Goal: Task Accomplishment & Management: Use online tool/utility

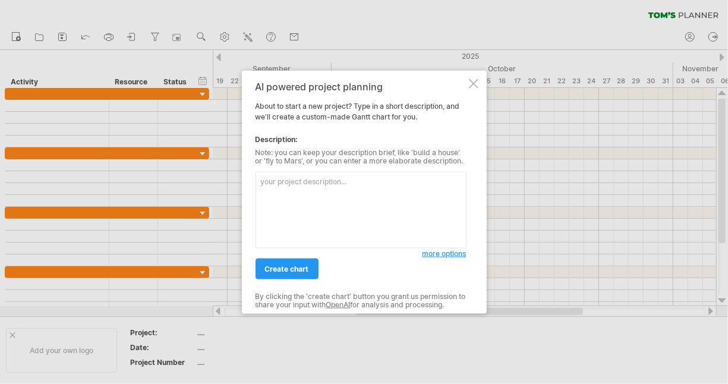
click at [282, 185] on textarea at bounding box center [361, 210] width 211 height 77
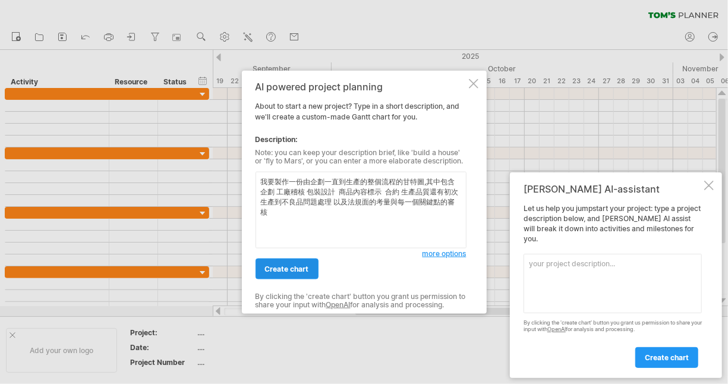
type textarea "我要製作一份由企劃一直到生產的整個流程的甘特圖,其中包含企劃 工廠稽核 包裝設計 商品內容標示 合約 生產品質還有初次生產到不良品問題處理 以及法規面的考量與…"
click at [297, 269] on span "create chart" at bounding box center [287, 268] width 44 height 9
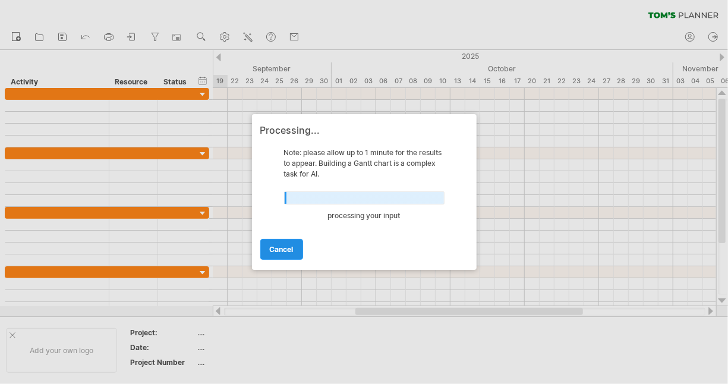
click at [291, 246] on span "cancel" at bounding box center [282, 249] width 24 height 9
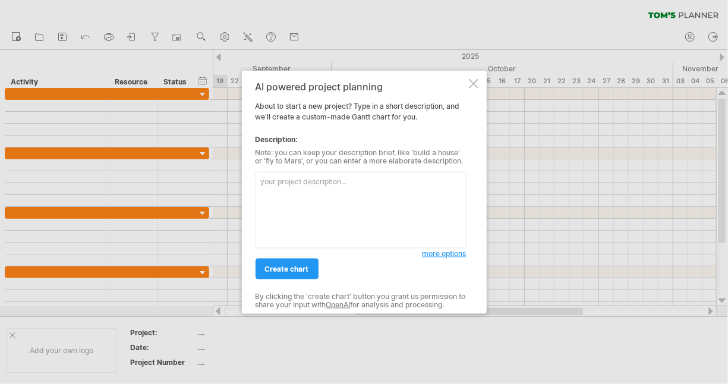
click at [273, 186] on textarea at bounding box center [361, 210] width 211 height 77
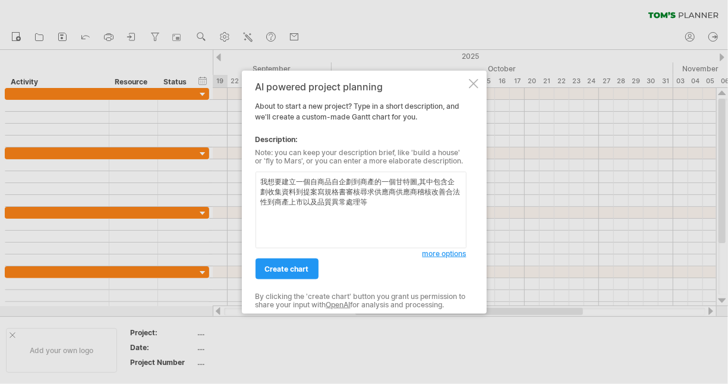
type textarea "我想要建立一個自商品自企劃到商產的一個甘特圖,其中包含企劃收集資料到提案寫規格書審核尋求供應商供應商稽核改善合法性到商產上市以及品質異常處理等"
click at [440, 255] on span "more options" at bounding box center [444, 253] width 44 height 9
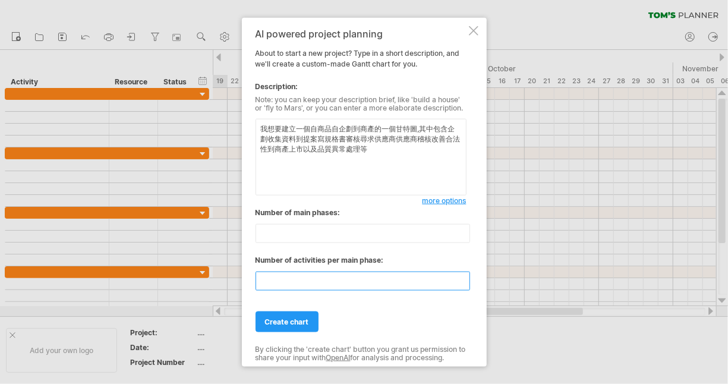
click at [289, 281] on input "**" at bounding box center [363, 281] width 215 height 19
type input "*"
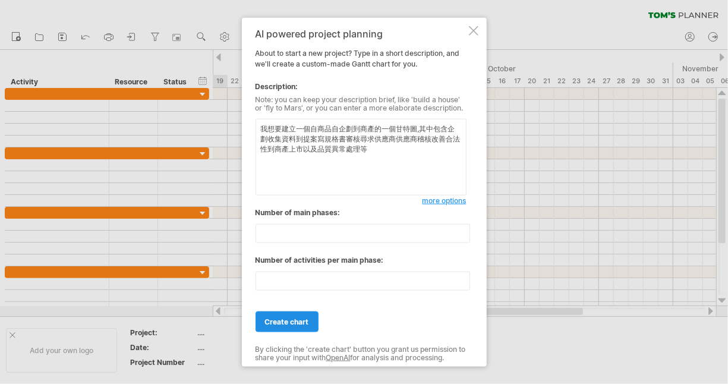
click at [299, 314] on link "create chart" at bounding box center [287, 321] width 63 height 21
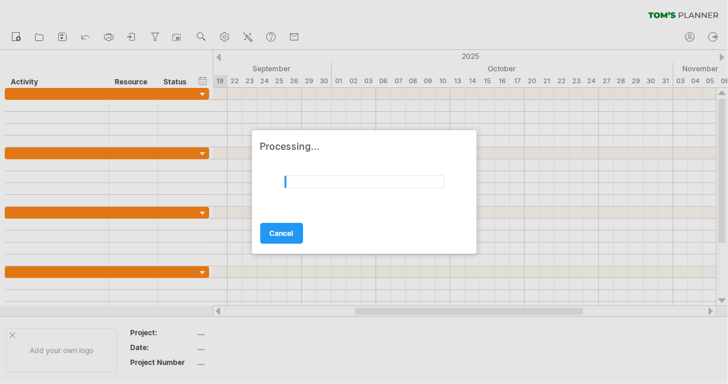
click at [691, 35] on div at bounding box center [364, 192] width 728 height 384
click at [285, 235] on span "cancel" at bounding box center [282, 233] width 24 height 9
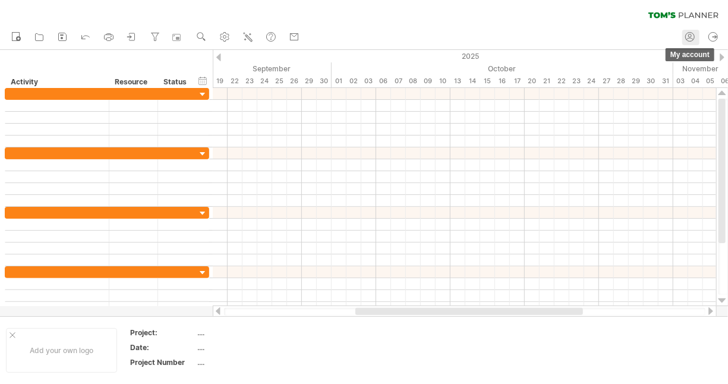
click at [687, 39] on icon at bounding box center [690, 39] width 7 height 2
click at [693, 37] on icon at bounding box center [690, 37] width 12 height 12
type input "**********"
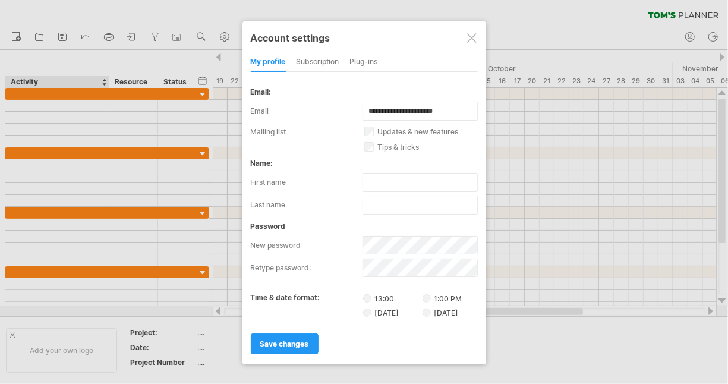
click at [321, 57] on div "subscription" at bounding box center [318, 62] width 43 height 19
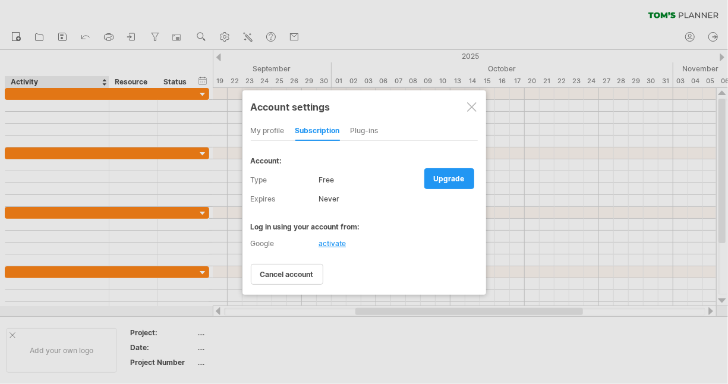
click at [359, 130] on div "Plug-ins" at bounding box center [365, 131] width 28 height 19
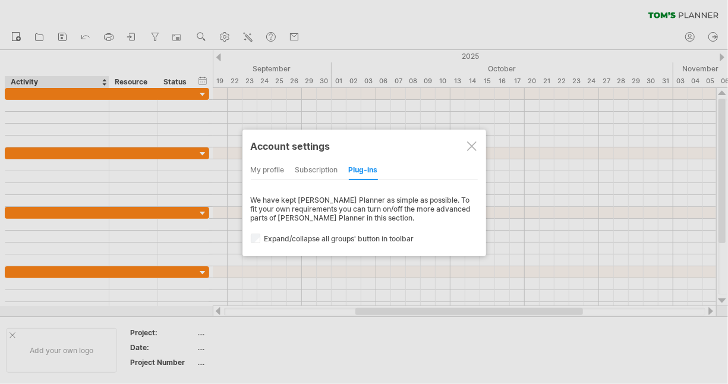
click at [469, 147] on div at bounding box center [472, 146] width 10 height 10
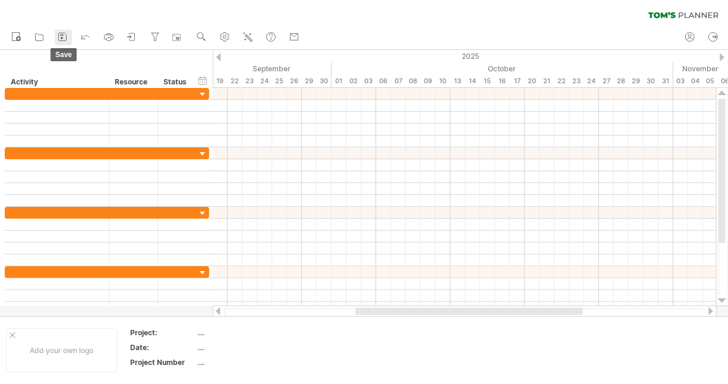
click at [64, 35] on icon at bounding box center [62, 37] width 12 height 12
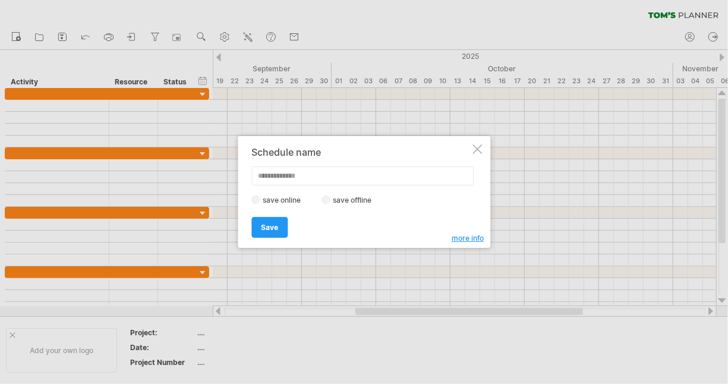
click at [469, 237] on span "more info" at bounding box center [468, 238] width 32 height 9
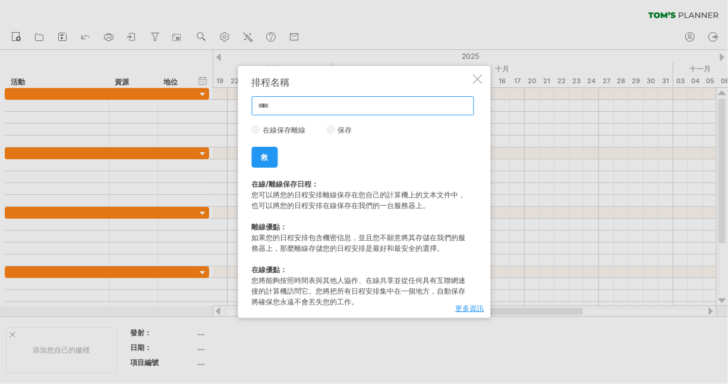
click at [268, 101] on input "text" at bounding box center [362, 105] width 222 height 19
click at [477, 74] on div at bounding box center [477, 79] width 10 height 10
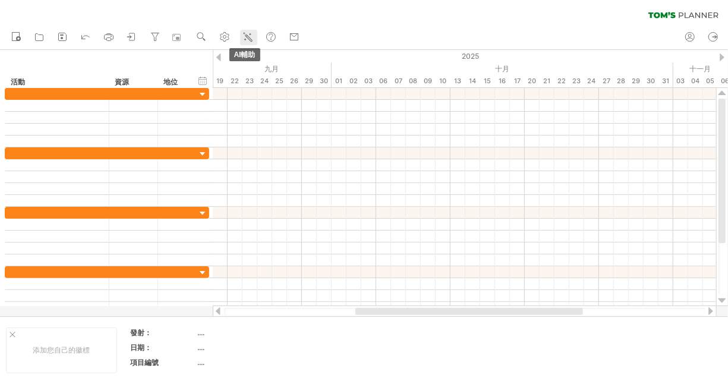
click at [248, 37] on icon at bounding box center [248, 37] width 12 height 12
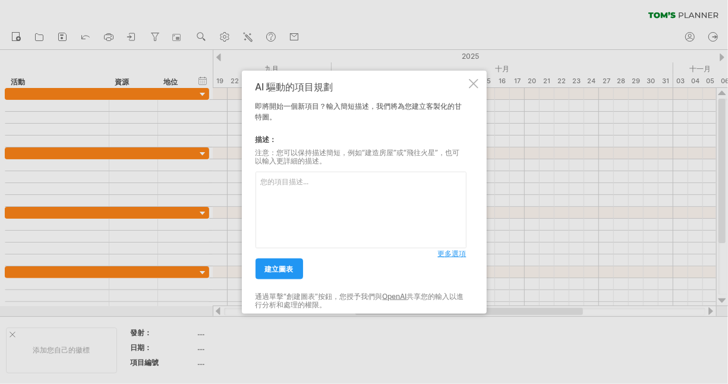
click at [283, 184] on textarea at bounding box center [361, 210] width 211 height 77
type textarea "j"
type textarea "我要建立一個商品企劃到生產的甘特圖"
click at [456, 254] on span "更多選項" at bounding box center [452, 253] width 29 height 9
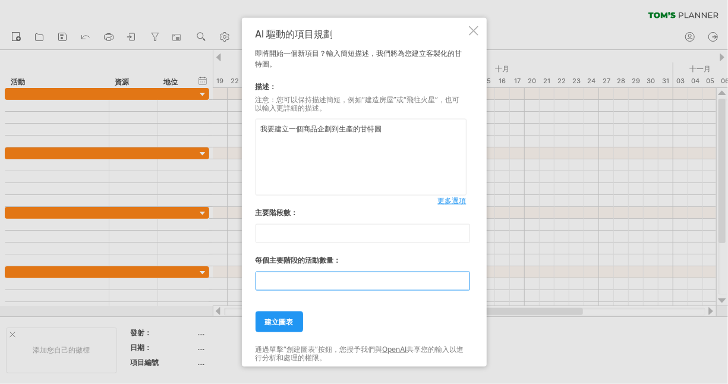
click at [286, 277] on input "**" at bounding box center [363, 281] width 215 height 19
type input "*"
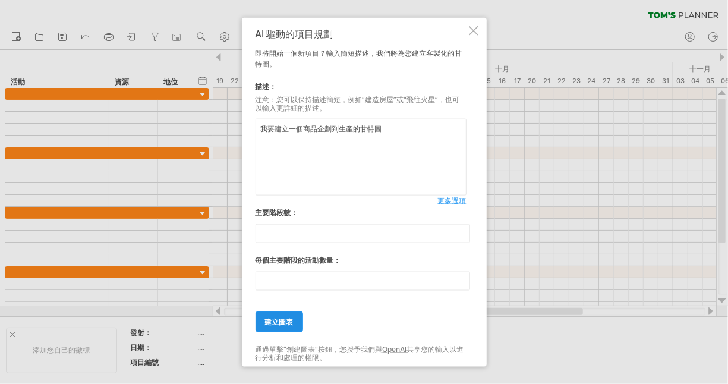
click at [280, 321] on span "建立圖表" at bounding box center [279, 321] width 29 height 9
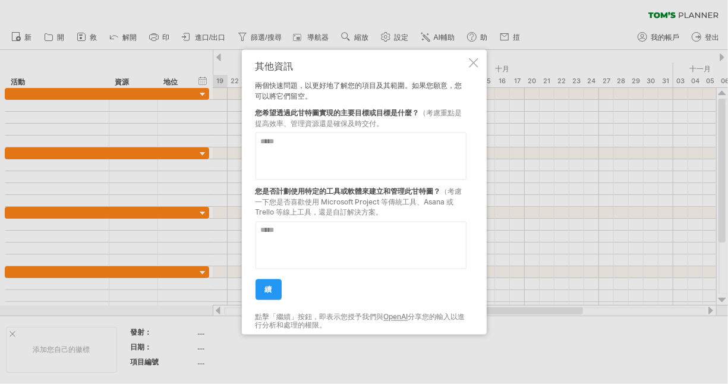
click at [290, 146] on textarea at bounding box center [361, 157] width 211 height 48
type textarea "*"
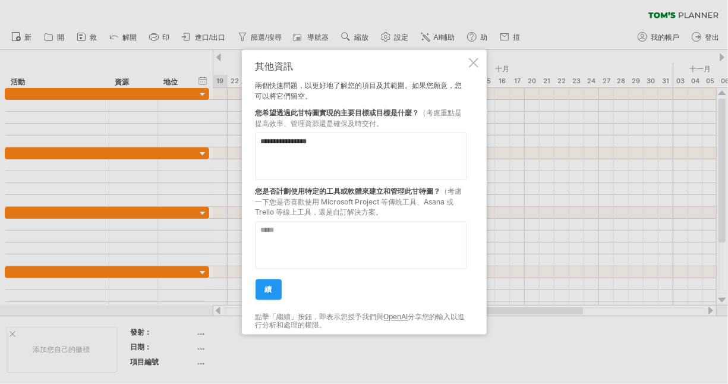
type textarea "**********"
click at [312, 236] on textarea at bounding box center [361, 246] width 211 height 48
type textarea "*"
click at [270, 288] on span "續" at bounding box center [268, 289] width 7 height 9
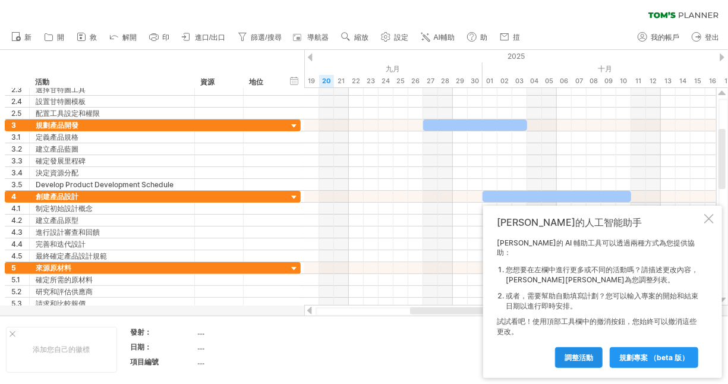
click at [576, 357] on span "調整活動" at bounding box center [578, 357] width 29 height 9
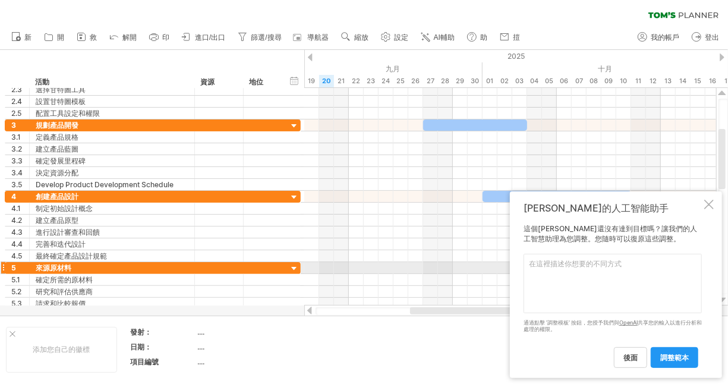
click at [552, 267] on textarea at bounding box center [612, 283] width 178 height 59
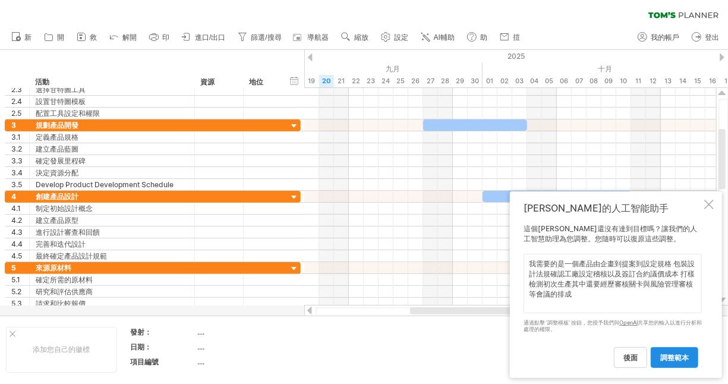
type textarea "我需要的是一個產品由企畫到提案到設定規格 包裝設計法規確認工廠設定稽核以及簽訂合約議價成本 打樣檢測初次生產其中還要經歷審核關卡與風險管理審核等會議的排成"
click at [687, 365] on link "調整範本" at bounding box center [675, 357] width 48 height 21
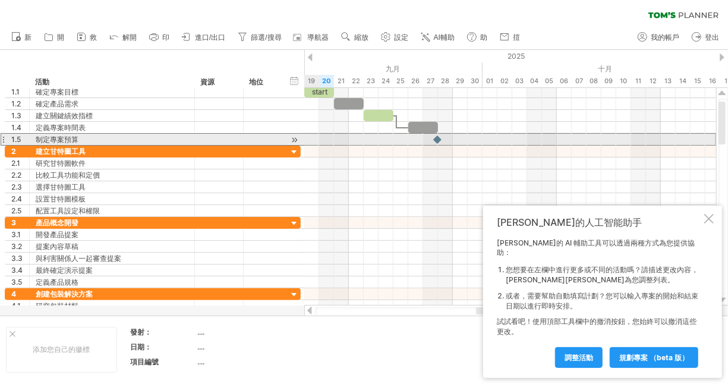
click at [4, 137] on div at bounding box center [3, 139] width 5 height 12
click at [2, 140] on div at bounding box center [3, 139] width 5 height 12
click at [1, 139] on div at bounding box center [3, 139] width 5 height 12
click at [4, 138] on div at bounding box center [3, 139] width 5 height 12
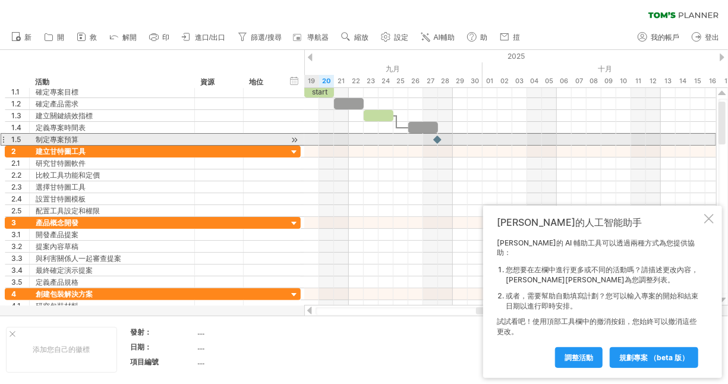
click at [4, 138] on div at bounding box center [3, 139] width 5 height 12
click at [7, 138] on div "1.5" at bounding box center [17, 139] width 24 height 11
click at [3, 135] on div at bounding box center [3, 139] width 5 height 12
click at [2, 139] on div at bounding box center [3, 139] width 5 height 12
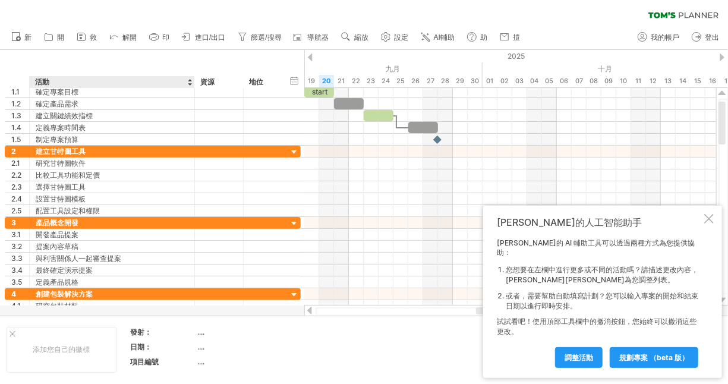
click at [139, 63] on div "hide start/end/duration 顯示開始/結束/持續時間 ******** 活動 ******** 資源 ****** 地位" at bounding box center [152, 69] width 304 height 38
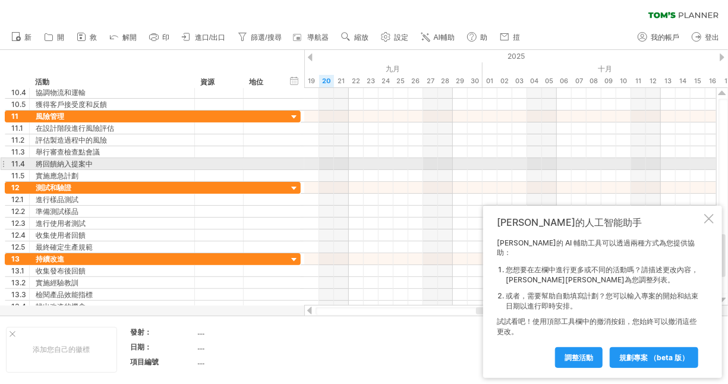
click at [3, 165] on div at bounding box center [3, 163] width 5 height 12
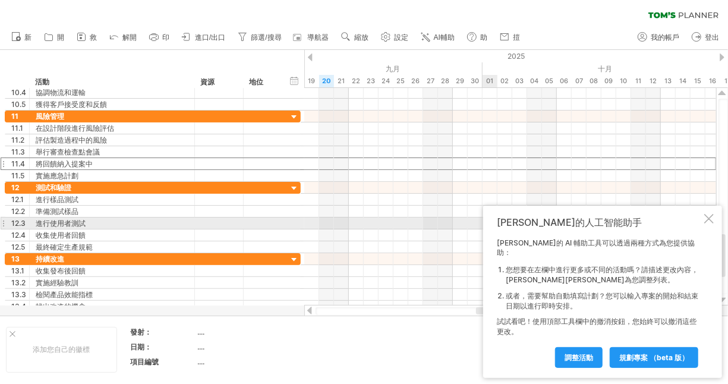
click at [712, 223] on div at bounding box center [709, 219] width 10 height 10
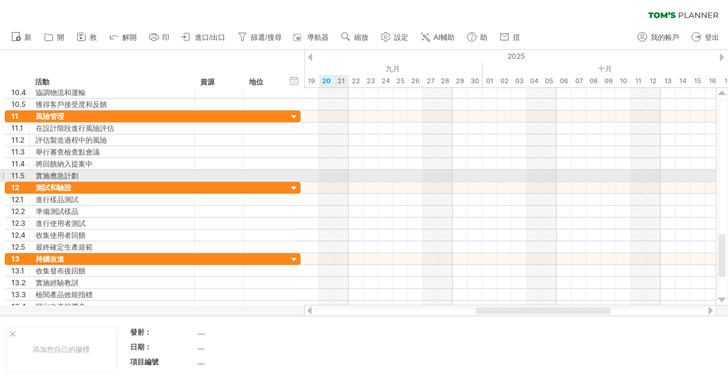
click at [4, 174] on div at bounding box center [3, 175] width 5 height 12
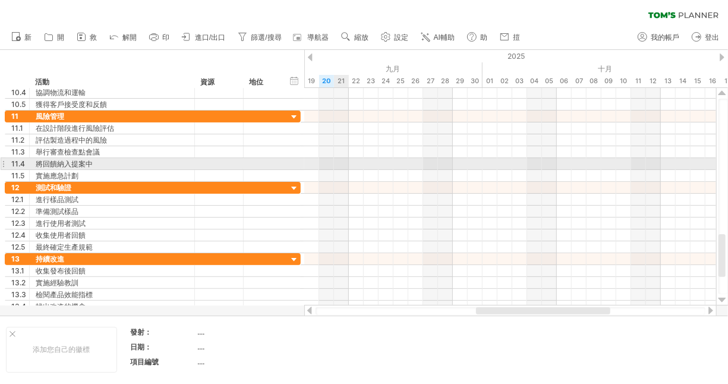
click at [4, 162] on div at bounding box center [3, 163] width 5 height 12
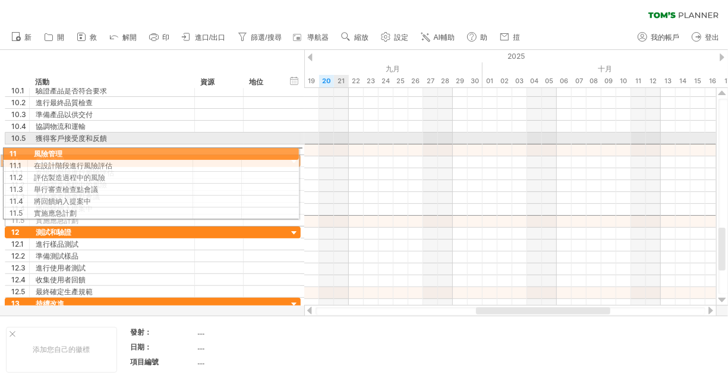
drag, startPoint x: 10, startPoint y: 147, endPoint x: 3, endPoint y: 152, distance: 8.3
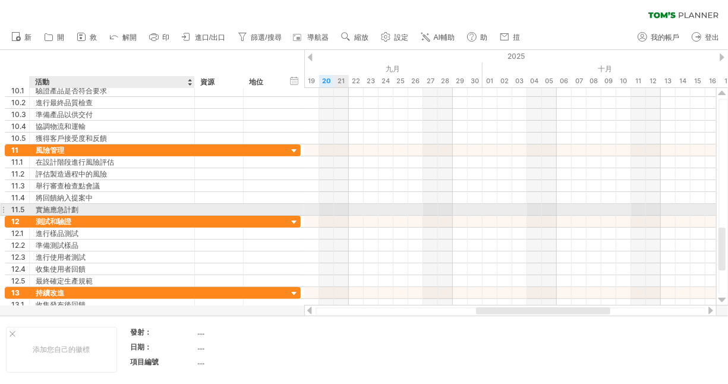
click at [157, 206] on div "實施應急計劃" at bounding box center [112, 209] width 153 height 11
click at [15, 208] on div "11.5" at bounding box center [20, 209] width 18 height 11
drag, startPoint x: 15, startPoint y: 208, endPoint x: -21, endPoint y: 211, distance: 35.8
click at [0, 211] on html "進度（100%） Trying to reach [DOMAIN_NAME] Connected again... 0% 清除濾鏡 1" at bounding box center [364, 193] width 728 height 386
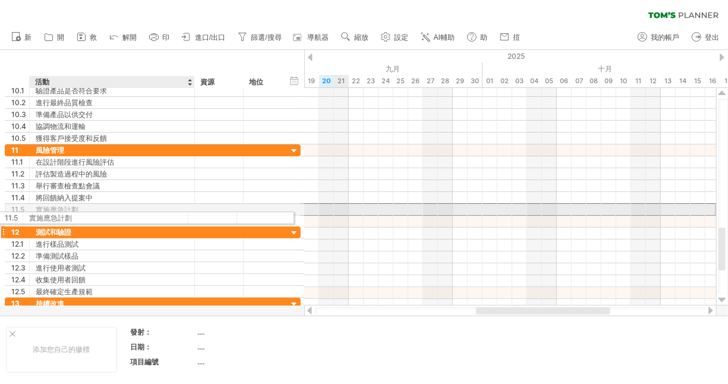
click at [113, 216] on div "**********" at bounding box center [153, 203] width 297 height 236
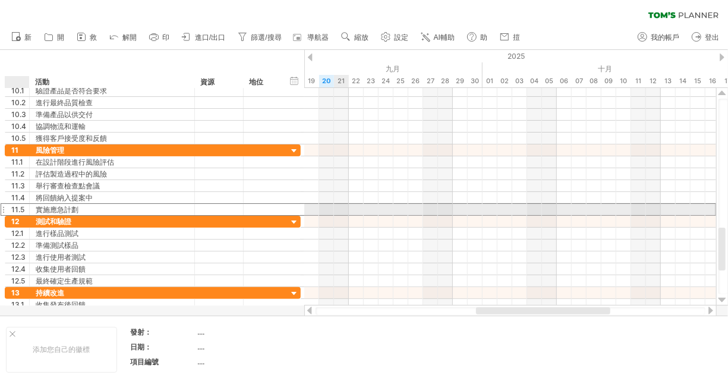
click at [17, 206] on div "11.5" at bounding box center [20, 209] width 18 height 11
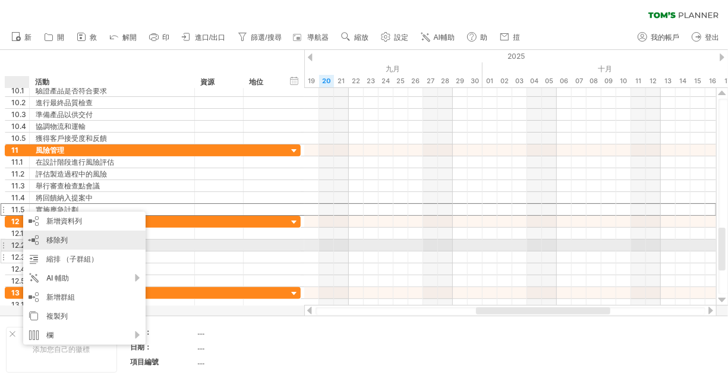
click at [79, 248] on div "移除列 remove selected rows" at bounding box center [84, 240] width 122 height 19
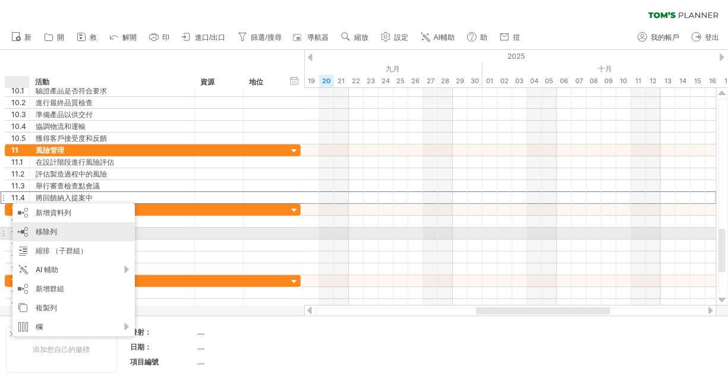
click at [63, 233] on div "移除列 remove selected rows" at bounding box center [73, 231] width 122 height 19
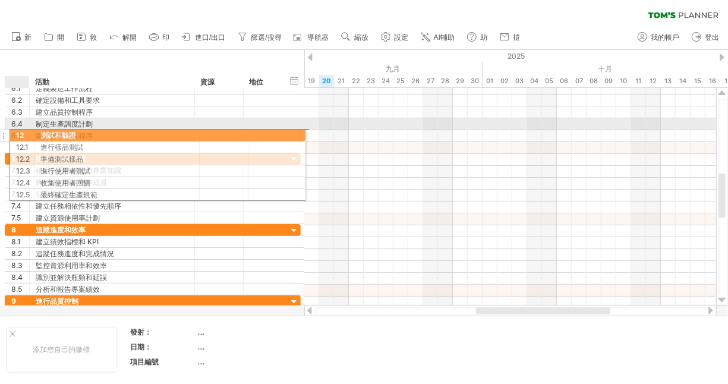
drag, startPoint x: 23, startPoint y: 231, endPoint x: 25, endPoint y: 133, distance: 98.1
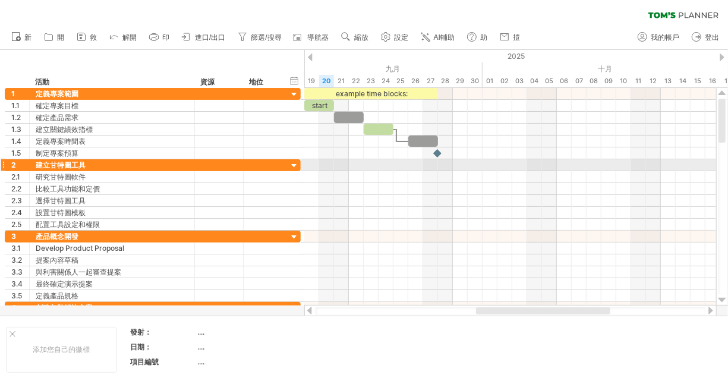
click at [4, 163] on div at bounding box center [3, 165] width 5 height 12
click at [2, 168] on div at bounding box center [3, 165] width 5 height 12
click at [295, 162] on div at bounding box center [294, 165] width 11 height 11
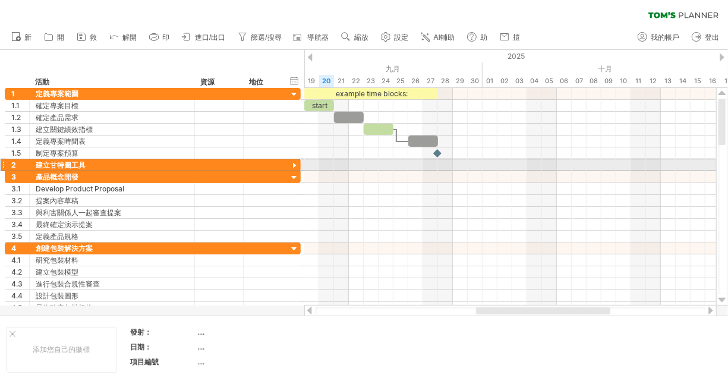
click at [2, 162] on div at bounding box center [3, 165] width 5 height 12
click at [3, 165] on div at bounding box center [3, 165] width 5 height 12
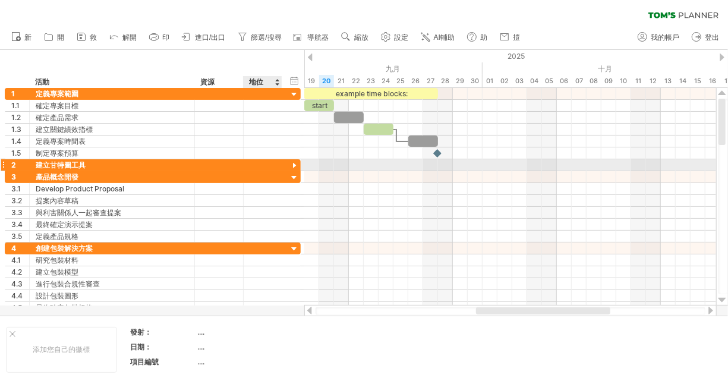
click at [296, 165] on div at bounding box center [294, 165] width 11 height 11
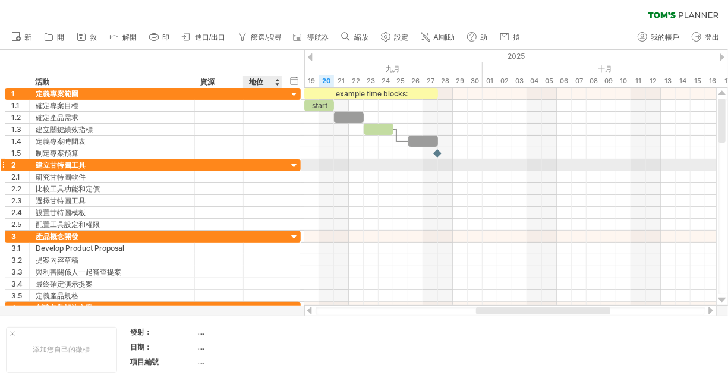
click at [293, 163] on div at bounding box center [294, 165] width 11 height 11
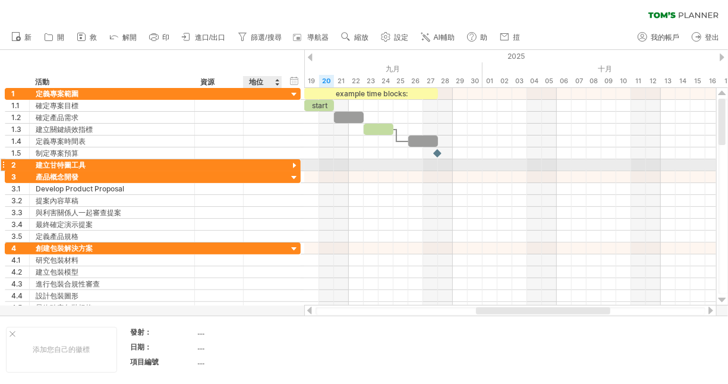
click at [295, 163] on div at bounding box center [294, 165] width 11 height 11
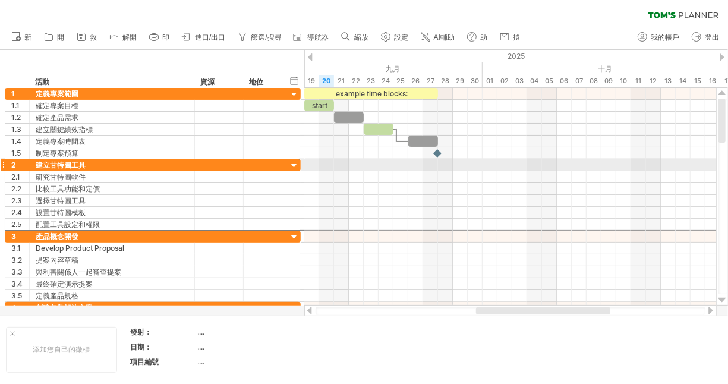
click at [2, 164] on div at bounding box center [3, 165] width 5 height 12
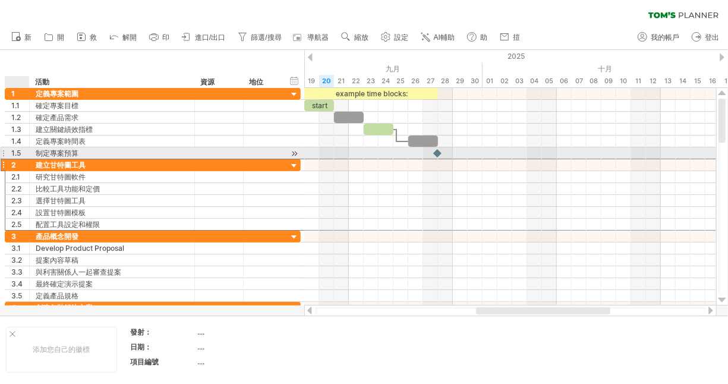
click at [17, 157] on div "**********" at bounding box center [153, 201] width 297 height 226
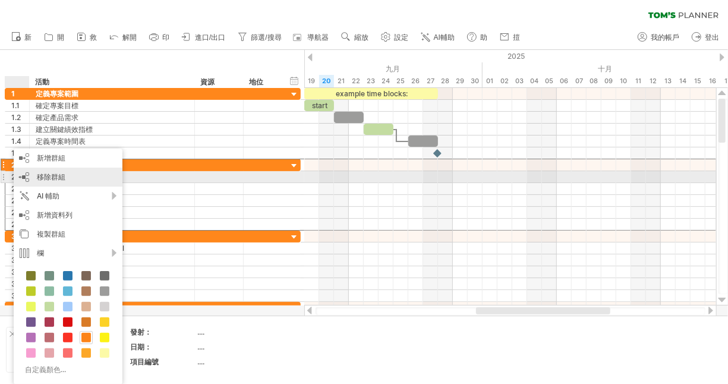
click at [68, 178] on div "移除群組 remove selected groups" at bounding box center [68, 177] width 109 height 19
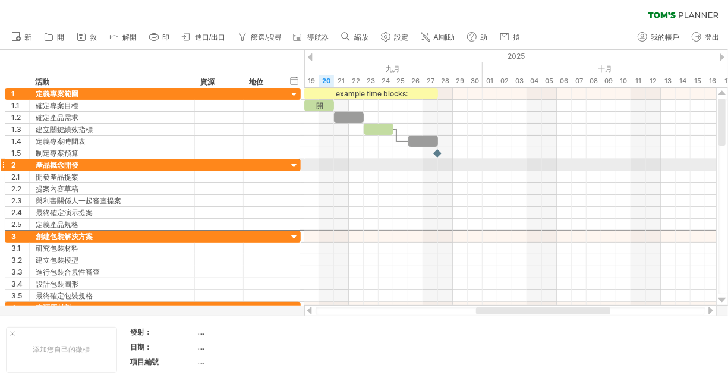
click at [2, 160] on div at bounding box center [3, 165] width 5 height 12
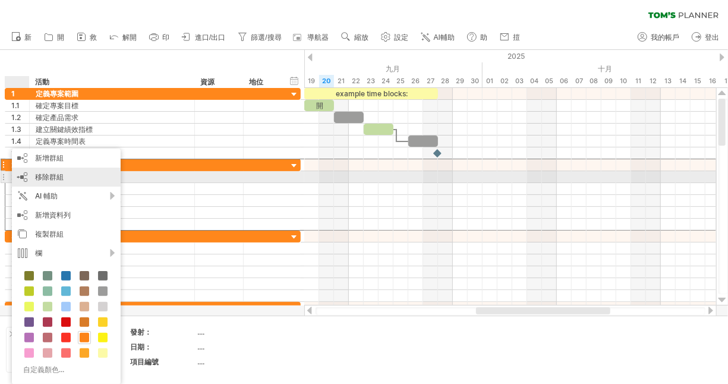
click at [51, 175] on span "移除群組" at bounding box center [49, 176] width 29 height 9
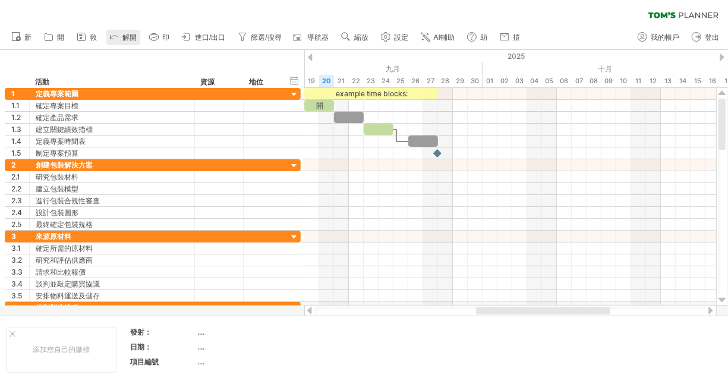
click at [125, 40] on span "解開" at bounding box center [129, 37] width 14 height 8
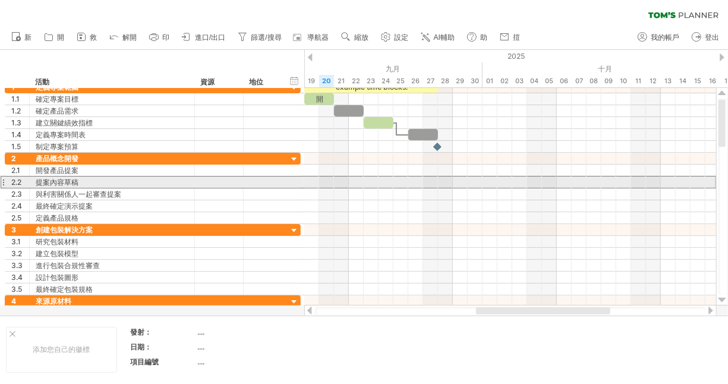
click at [4, 179] on div at bounding box center [3, 182] width 5 height 12
click at [5, 183] on div "2.2" at bounding box center [17, 181] width 24 height 11
click at [4, 181] on div at bounding box center [3, 182] width 5 height 12
click at [4, 182] on div at bounding box center [3, 182] width 5 height 12
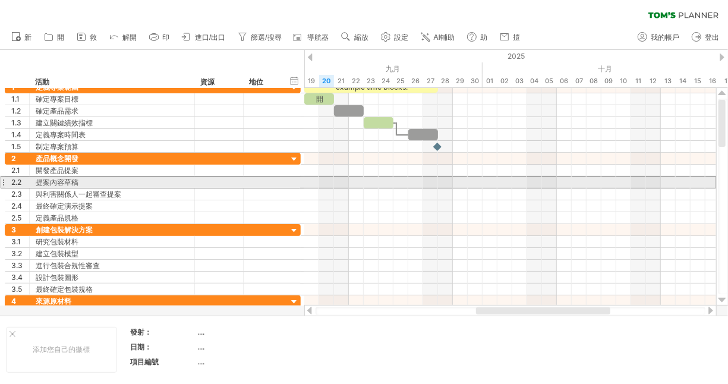
click at [4, 182] on div at bounding box center [3, 182] width 5 height 12
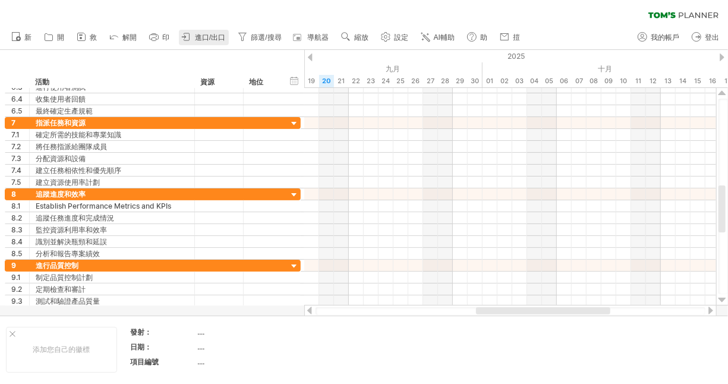
click at [197, 32] on link "進口/出口" at bounding box center [204, 37] width 50 height 15
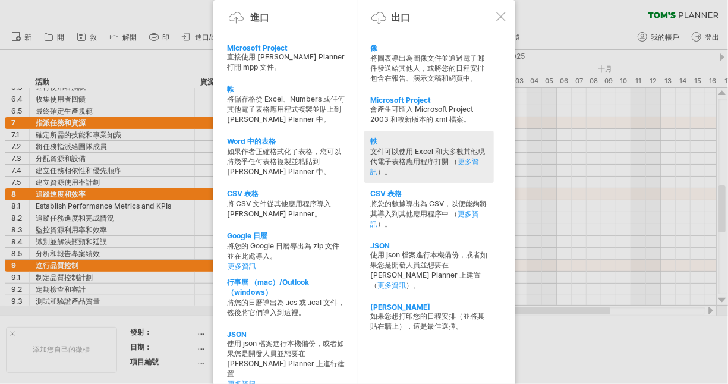
click at [419, 162] on div "文件可以使用 Excel 和大多數其他現代電子表格應用程序打開 （ 更多資訊 ）。" at bounding box center [429, 162] width 118 height 30
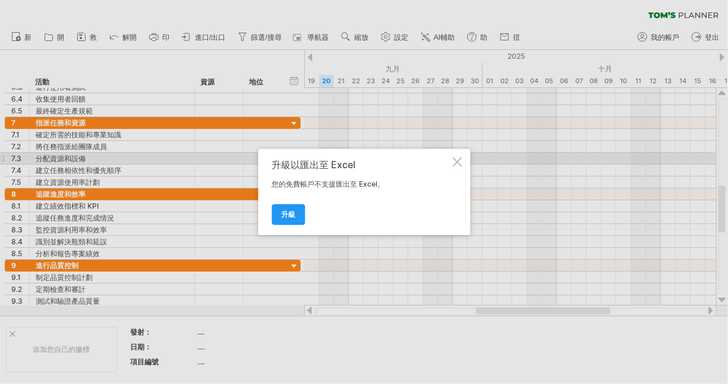
click at [460, 160] on div at bounding box center [457, 162] width 10 height 10
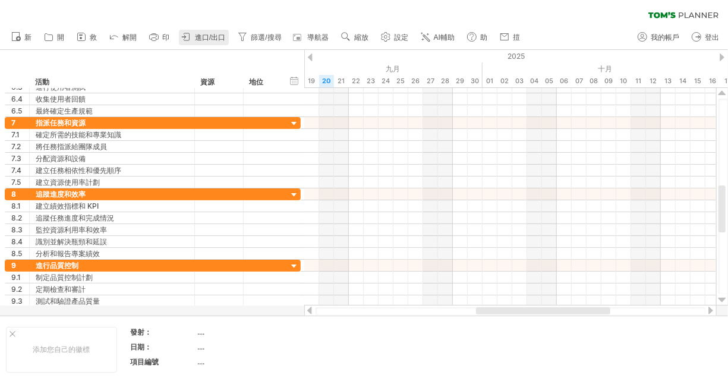
click at [205, 33] on span "進口/出口" at bounding box center [210, 37] width 30 height 8
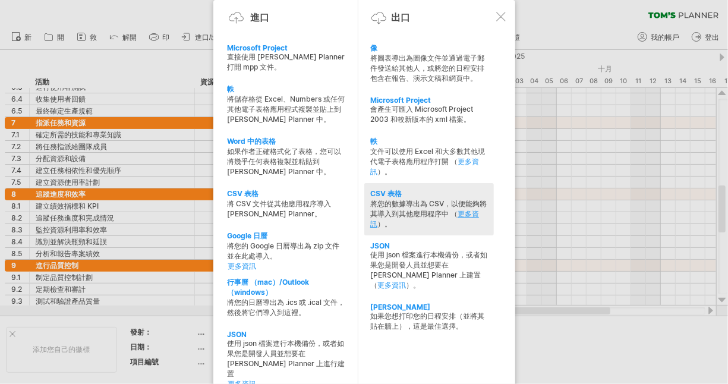
click at [467, 215] on link "更多資訊" at bounding box center [424, 218] width 109 height 19
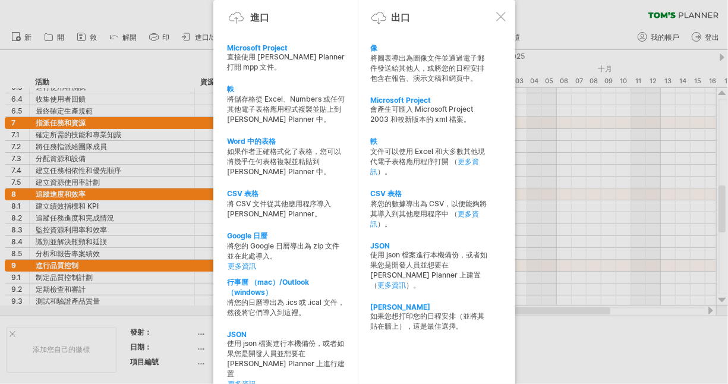
click at [157, 237] on div at bounding box center [364, 192] width 728 height 384
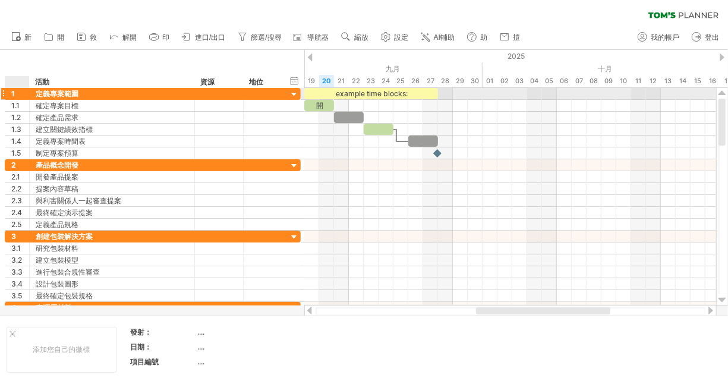
click at [18, 90] on div "1" at bounding box center [20, 93] width 18 height 11
drag, startPoint x: 14, startPoint y: 77, endPoint x: 236, endPoint y: 84, distance: 222.3
click at [236, 84] on div "******** 活動 ******** 資源 ****** 地位" at bounding box center [143, 82] width 277 height 12
click at [279, 80] on div at bounding box center [281, 82] width 4 height 12
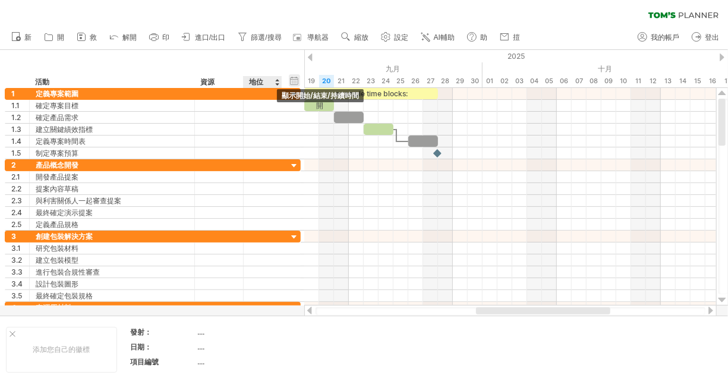
click at [295, 83] on div "hide start/end/duration 顯示開始/結束/持續時間" at bounding box center [294, 80] width 11 height 12
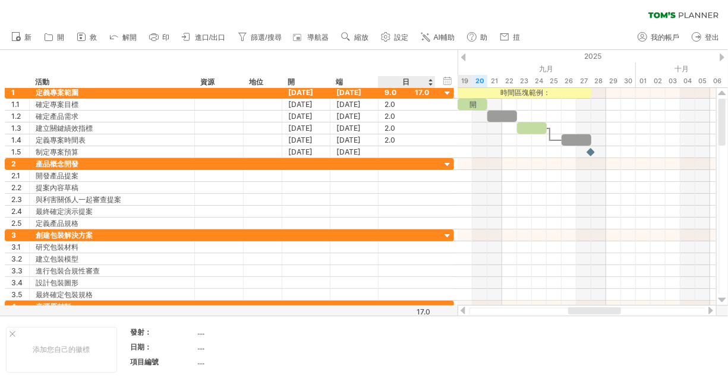
drag, startPoint x: 12, startPoint y: 77, endPoint x: 416, endPoint y: 87, distance: 403.6
click at [416, 87] on div "******** 活動 ******** 資源 ****** 地位 開 端 日" at bounding box center [220, 82] width 430 height 12
click at [355, 37] on span "縮放" at bounding box center [361, 37] width 14 height 8
click at [329, 62] on div "hide start/end/duration 顯示開始/結束/持續時間 ******** 活動 ******** 資源 ****** 地位 開 端 日" at bounding box center [229, 69] width 458 height 38
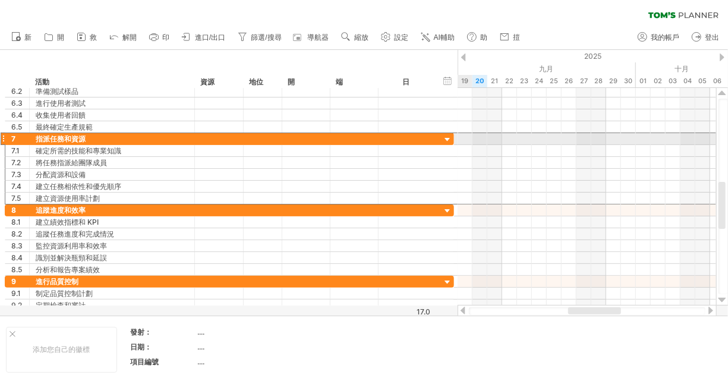
click at [5, 138] on div at bounding box center [3, 139] width 5 height 12
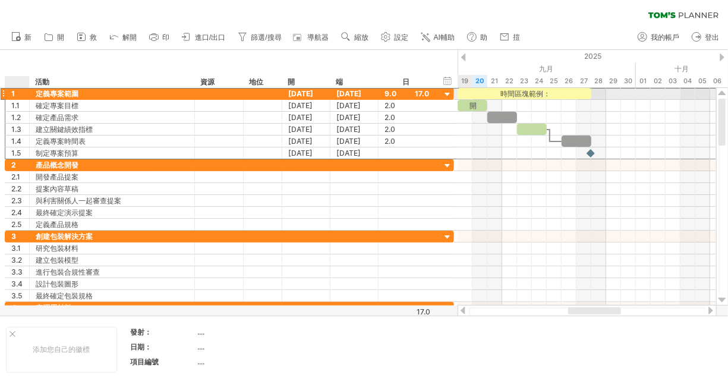
click at [18, 95] on div "1" at bounding box center [20, 93] width 18 height 11
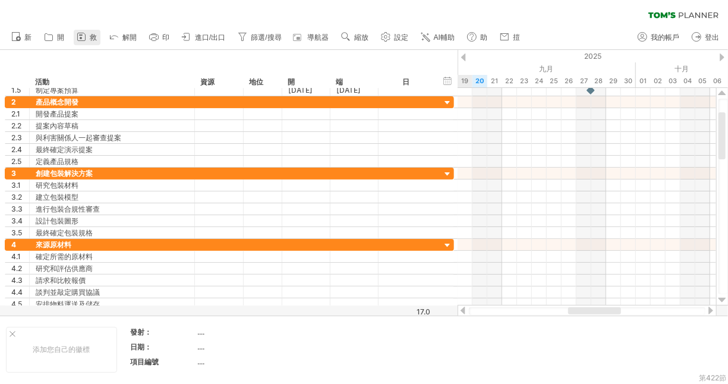
click at [84, 36] on icon at bounding box center [81, 37] width 12 height 12
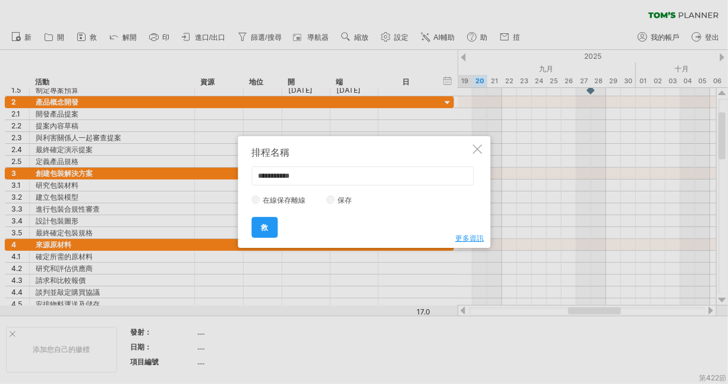
click at [472, 239] on span "更多資訊" at bounding box center [469, 238] width 29 height 9
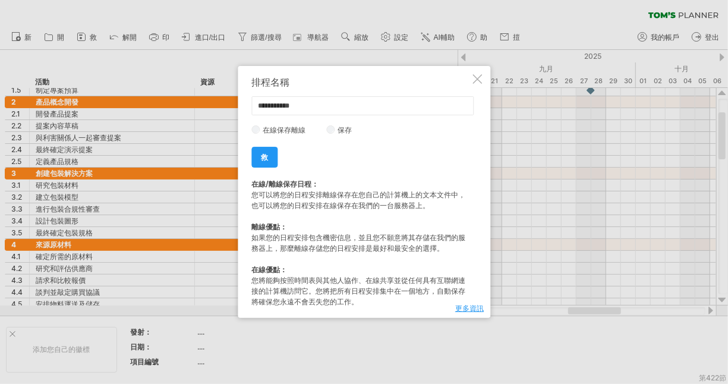
click at [260, 128] on label "在線保存離線" at bounding box center [288, 129] width 56 height 9
click at [269, 156] on link "救" at bounding box center [264, 157] width 26 height 21
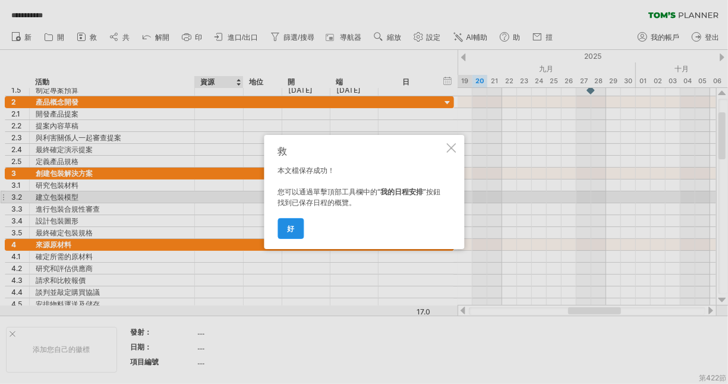
click at [295, 225] on link "好" at bounding box center [290, 228] width 26 height 21
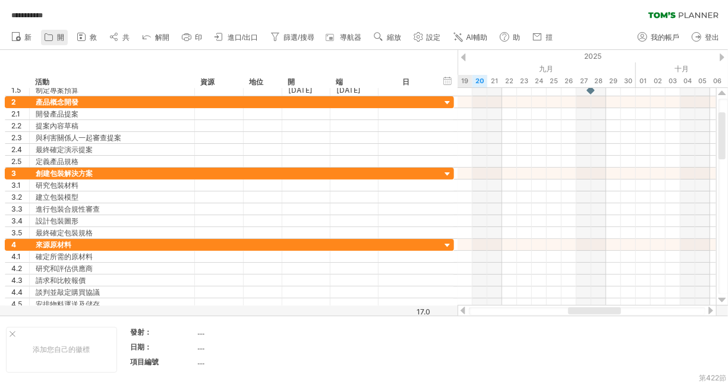
click at [53, 36] on icon at bounding box center [49, 37] width 12 height 12
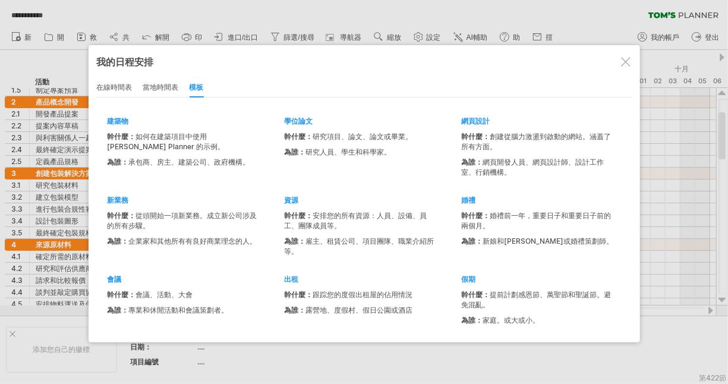
click at [122, 86] on div "在線時間表" at bounding box center [115, 87] width 36 height 19
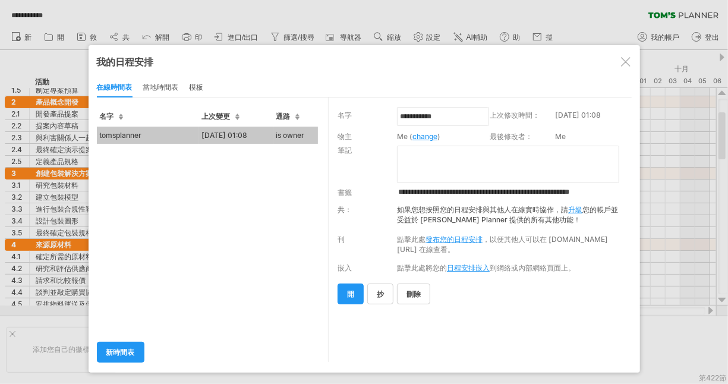
click at [170, 86] on div "當地時間表" at bounding box center [161, 87] width 36 height 19
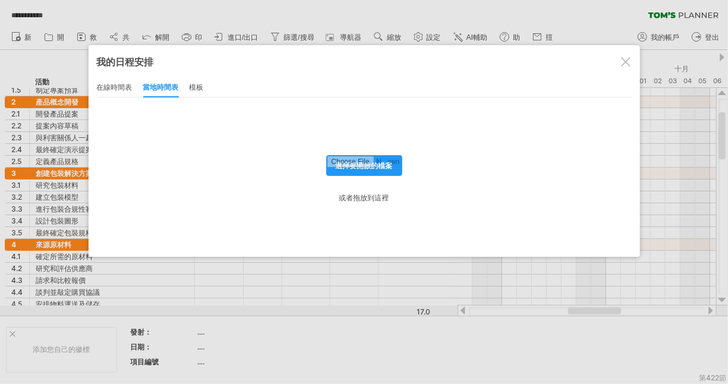
click at [197, 83] on div "模板" at bounding box center [197, 87] width 14 height 19
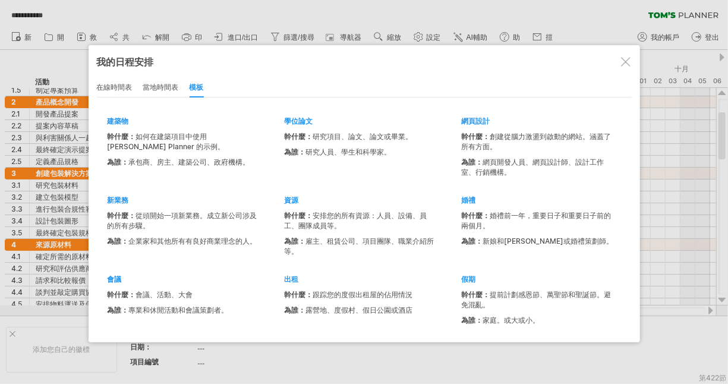
click at [119, 83] on div "在線時間表" at bounding box center [115, 87] width 36 height 19
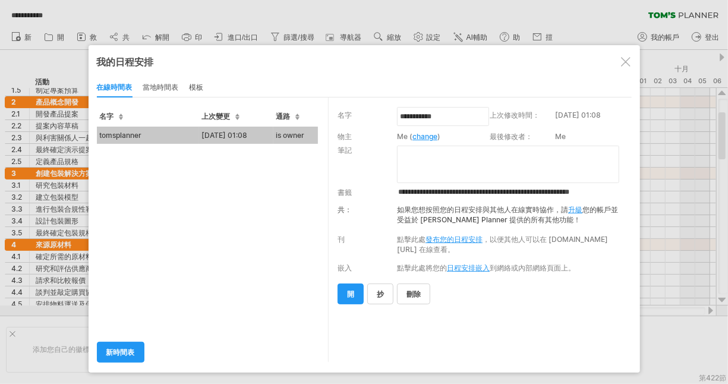
click at [628, 62] on div at bounding box center [626, 62] width 10 height 10
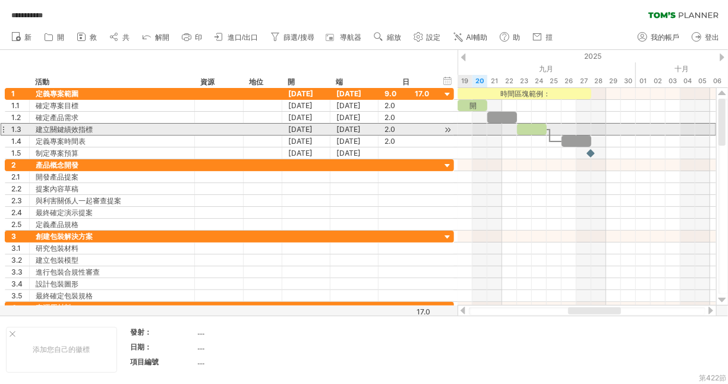
click at [2, 131] on div at bounding box center [3, 129] width 5 height 12
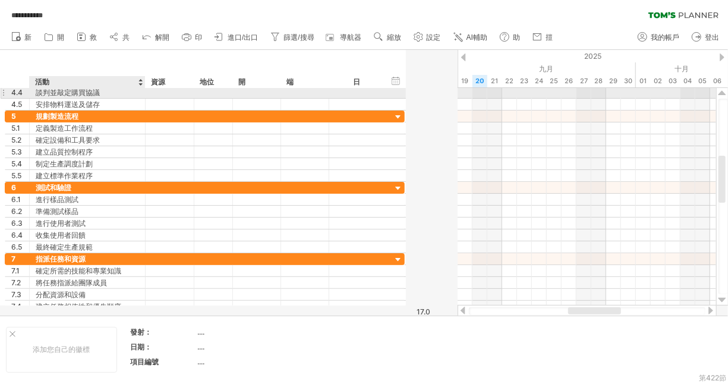
drag, startPoint x: 193, startPoint y: 90, endPoint x: 145, endPoint y: 94, distance: 48.3
click at [145, 94] on div at bounding box center [144, 93] width 6 height 12
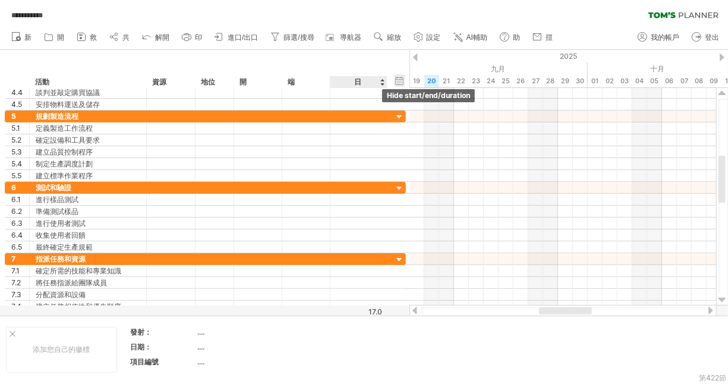
click at [399, 83] on div "hide start/end/duration 顯示開始/結束/持續時間" at bounding box center [399, 80] width 11 height 12
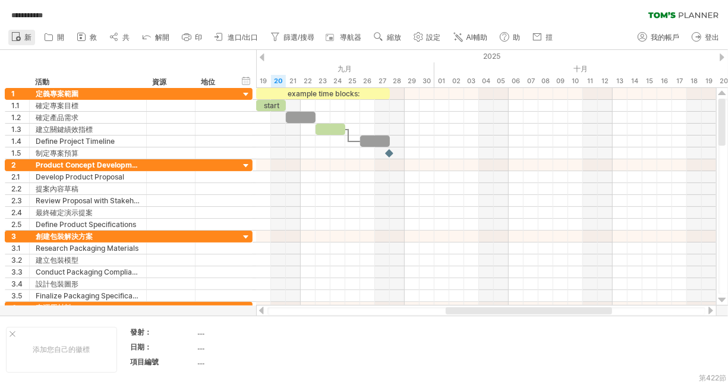
click at [21, 39] on icon at bounding box center [16, 36] width 12 height 12
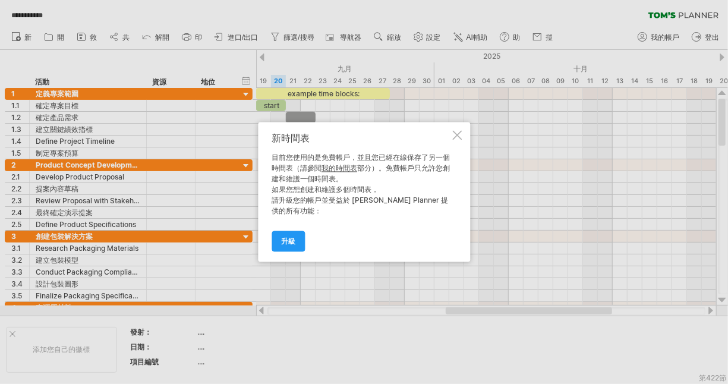
click at [456, 137] on div at bounding box center [457, 136] width 10 height 10
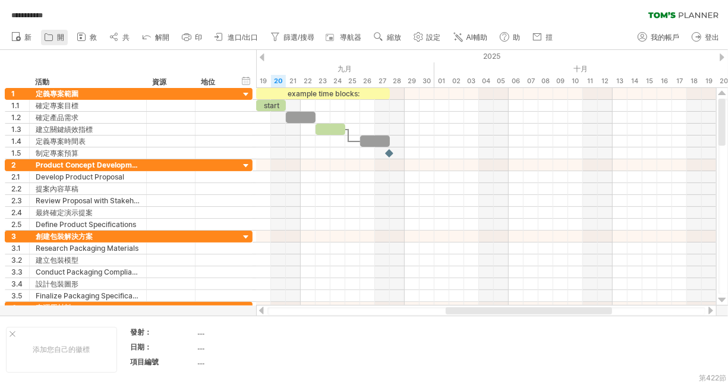
click at [53, 37] on icon at bounding box center [49, 37] width 12 height 12
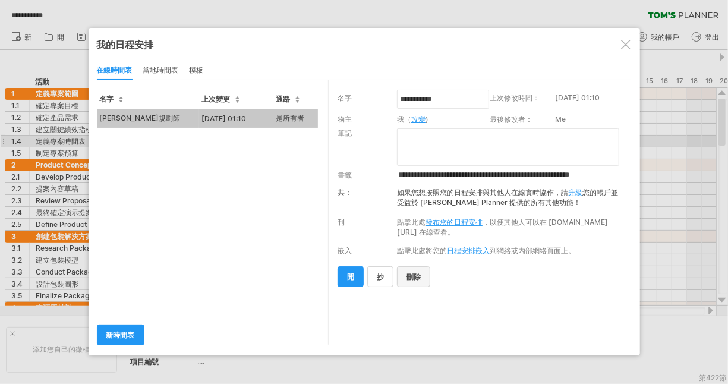
click at [416, 282] on link "刪除" at bounding box center [413, 276] width 33 height 21
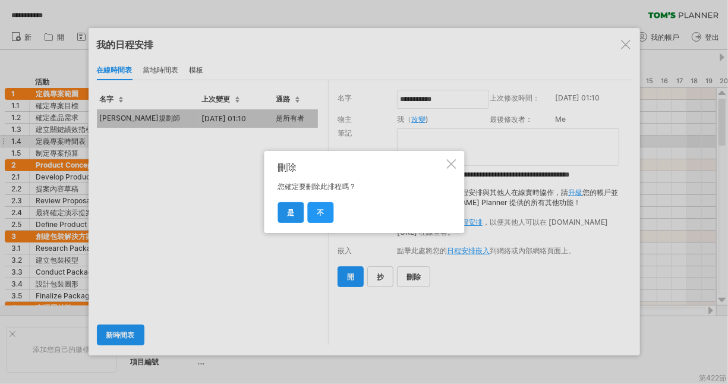
click at [284, 213] on link "是" at bounding box center [290, 212] width 26 height 21
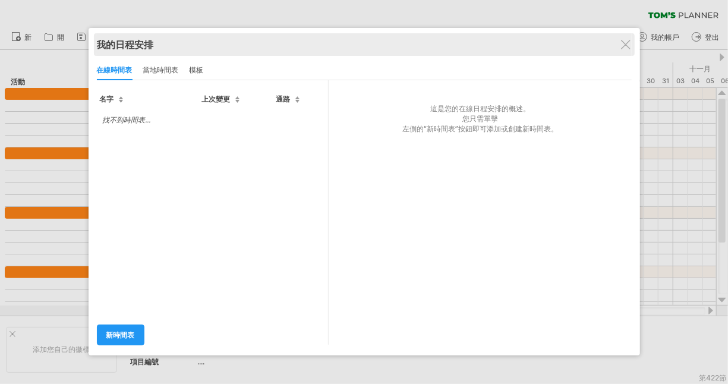
click at [622, 49] on div "我的日程安排" at bounding box center [364, 45] width 535 height 13
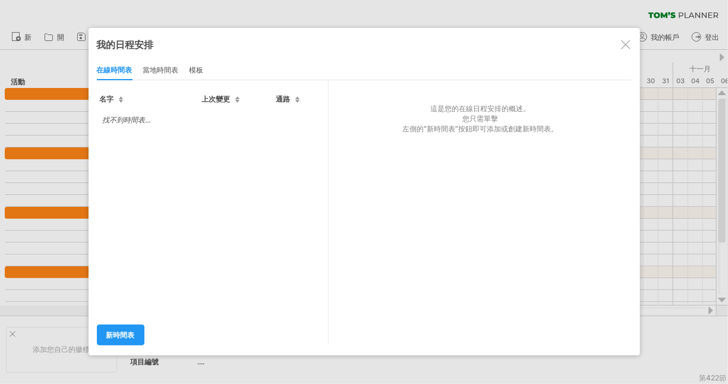
click at [626, 40] on div at bounding box center [626, 45] width 10 height 10
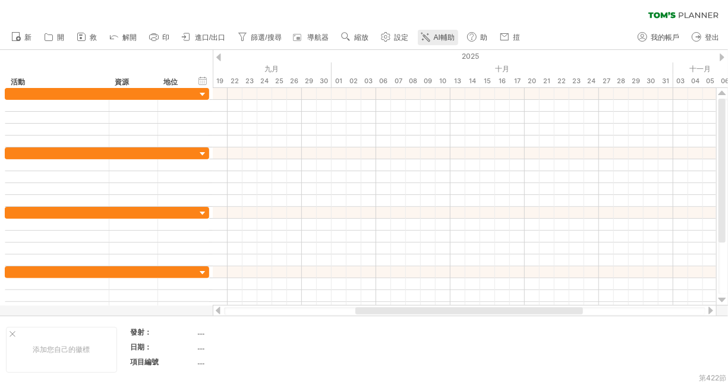
click at [436, 37] on span "AI輔助" at bounding box center [444, 37] width 21 height 8
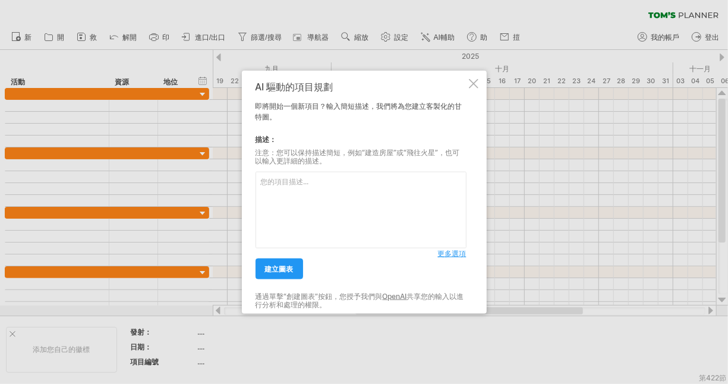
click at [277, 184] on textarea at bounding box center [361, 210] width 211 height 77
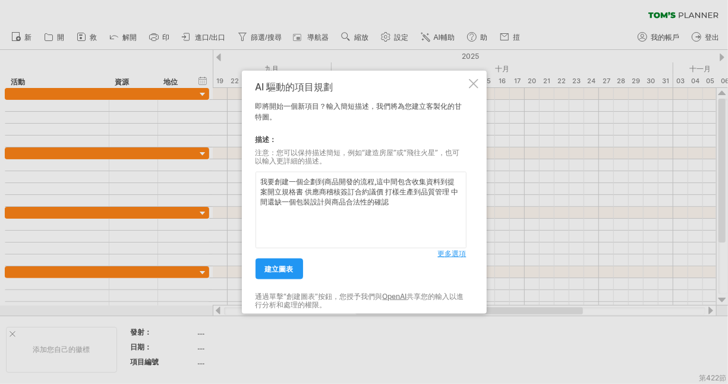
type textarea "我要創建一個企劃到商品開發的流程,這中間包含收集資料到提案開立規格書 供應商稽核簽訂合約議價 打樣生產到品質管理 中間還缺一個包裝設計與商品合法性的確認"
click at [336, 250] on div "建立圖表" at bounding box center [347, 263] width 182 height 30
click at [451, 253] on span "更多選項" at bounding box center [452, 253] width 29 height 9
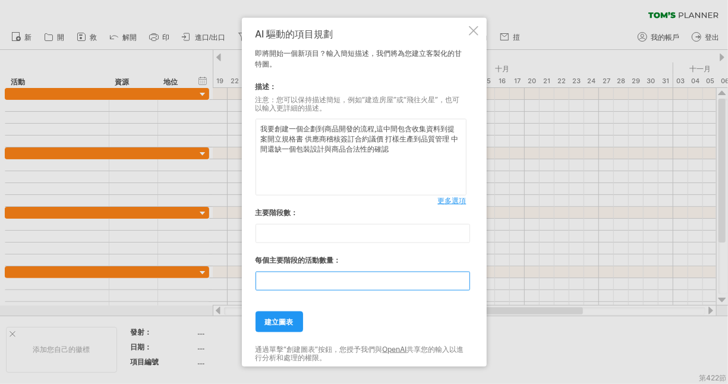
click at [274, 283] on input "**" at bounding box center [363, 281] width 215 height 19
type input "*"
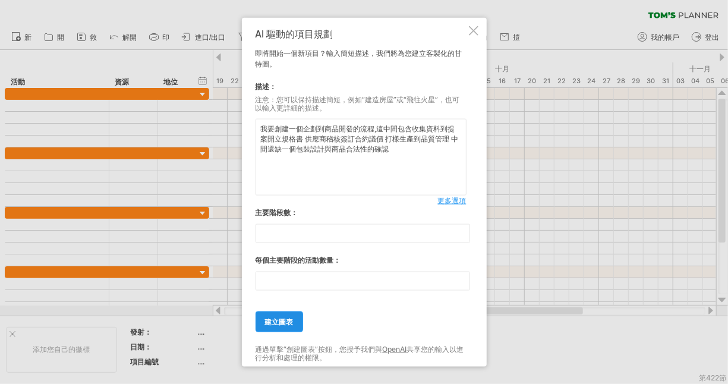
click at [289, 316] on link "建立圖表" at bounding box center [280, 321] width 48 height 21
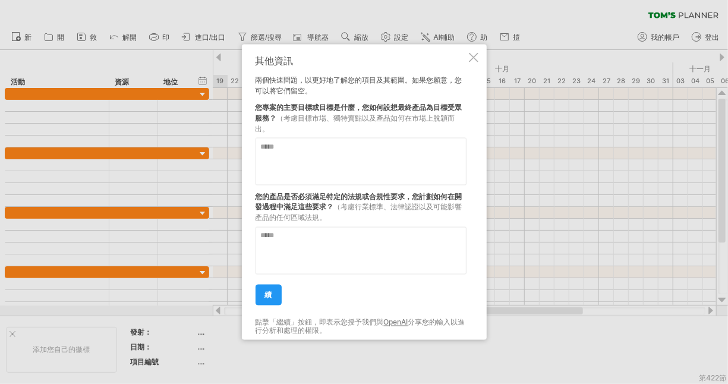
click at [300, 159] on textarea at bounding box center [361, 162] width 211 height 48
click at [271, 292] on span "續" at bounding box center [268, 295] width 7 height 9
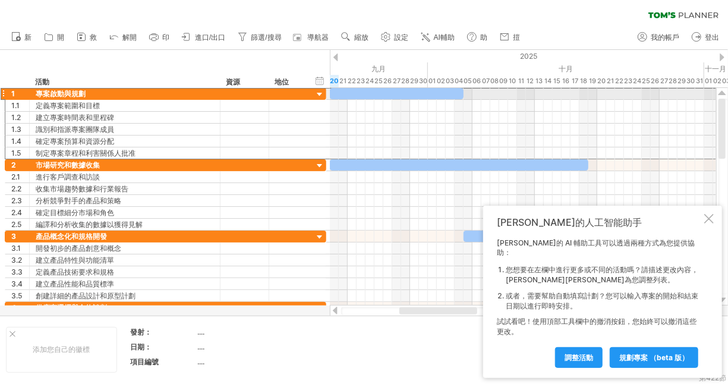
click at [4, 92] on div at bounding box center [3, 93] width 5 height 12
click at [9, 94] on div "1" at bounding box center [17, 93] width 24 height 11
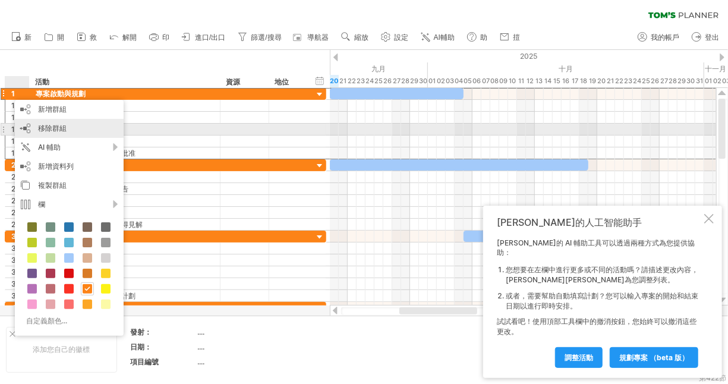
click at [54, 127] on span "移除群組" at bounding box center [52, 128] width 29 height 9
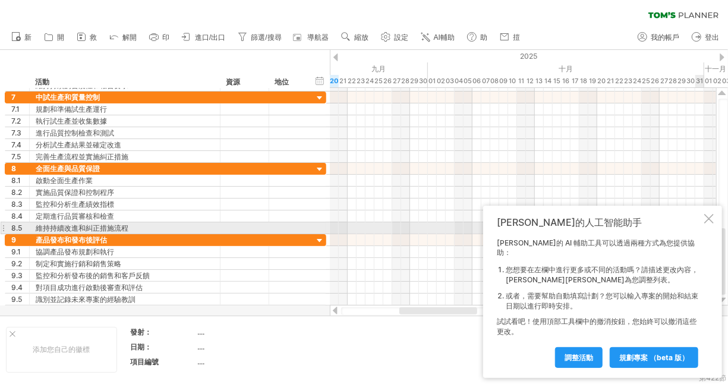
click at [712, 223] on div at bounding box center [709, 219] width 10 height 10
